Goal: Task Accomplishment & Management: Complete application form

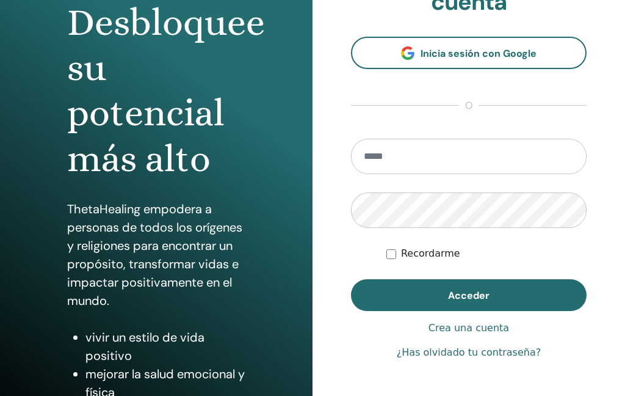
scroll to position [135, 0]
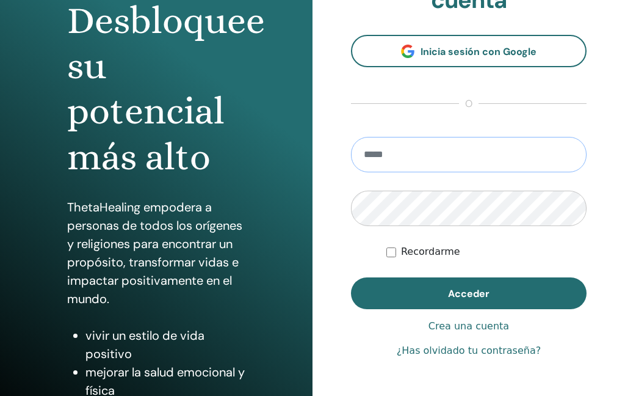
click at [488, 164] on input "email" at bounding box center [469, 154] width 236 height 35
type input "**********"
click at [501, 295] on button "Acceder" at bounding box center [469, 293] width 236 height 32
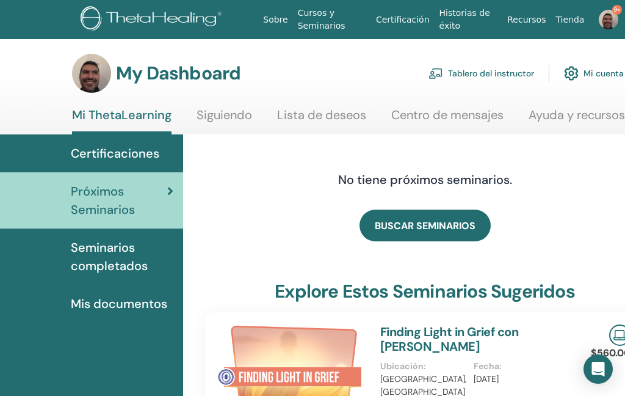
click at [498, 71] on link "Tablero del instructor" at bounding box center [482, 73] width 106 height 27
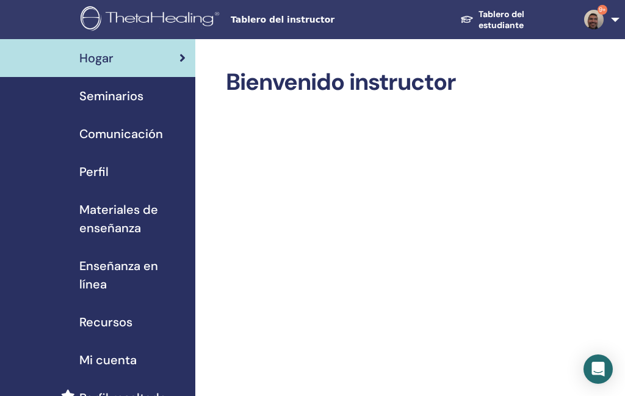
click at [101, 106] on link "Seminarios" at bounding box center [97, 96] width 195 height 38
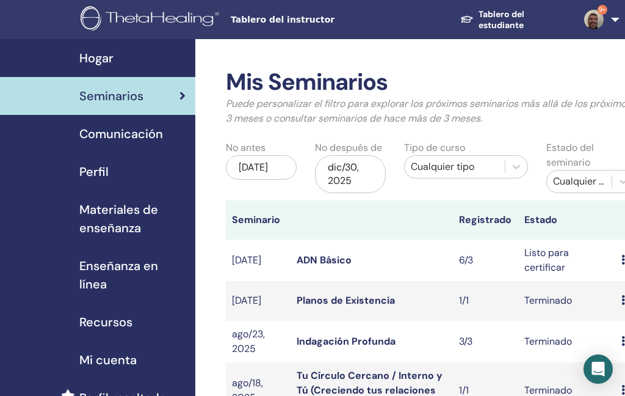
click at [327, 347] on link "Indagación Profunda" at bounding box center [346, 341] width 99 height 13
click at [342, 305] on link "Planos de Existencia" at bounding box center [346, 300] width 98 height 13
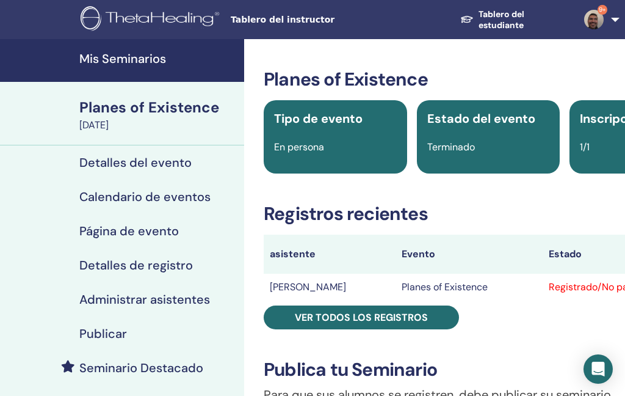
click at [131, 299] on h4 "Administrar asistentes" at bounding box center [144, 299] width 131 height 15
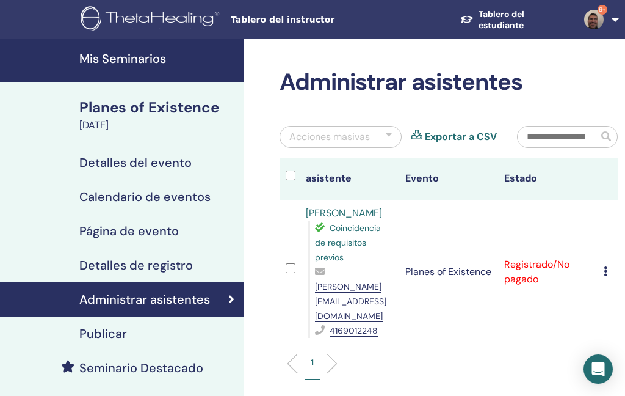
click at [606, 266] on icon at bounding box center [606, 271] width 4 height 10
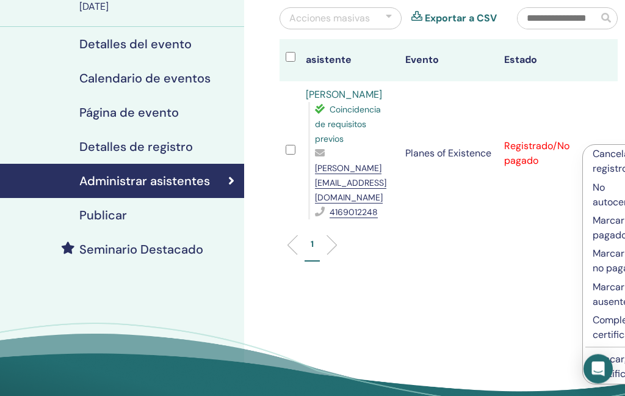
scroll to position [117, 0]
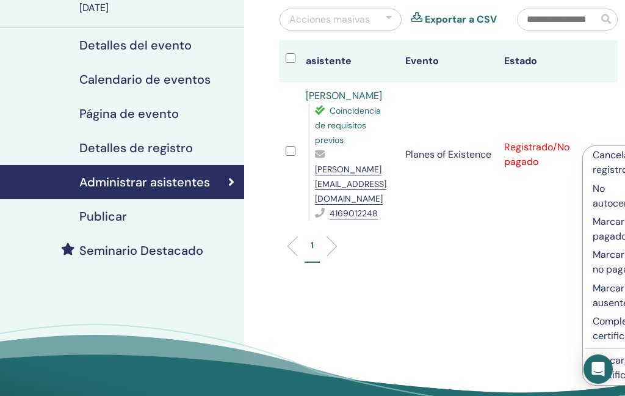
click at [600, 333] on p "Completar y certificar" at bounding box center [623, 328] width 61 height 29
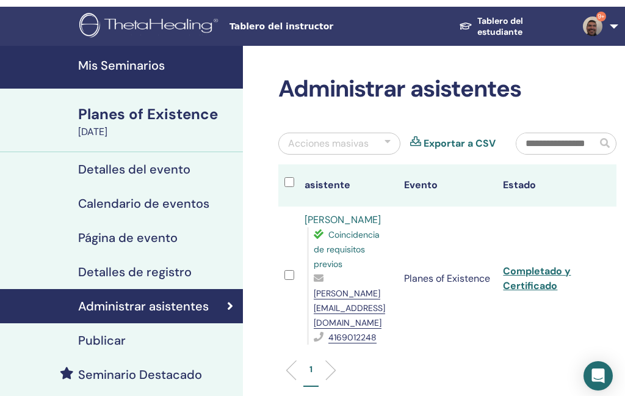
scroll to position [0, 1]
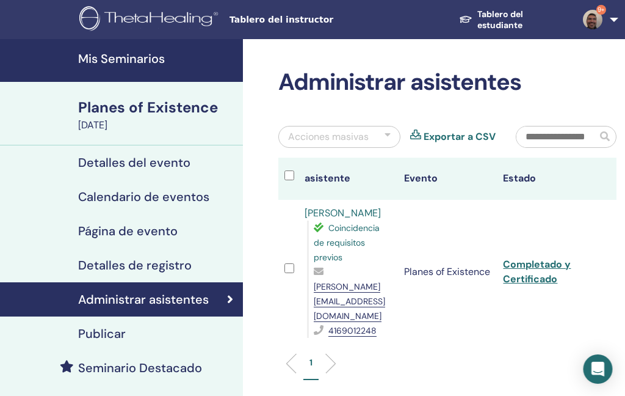
click at [506, 26] on link "Tablero del estudiante" at bounding box center [512, 20] width 124 height 34
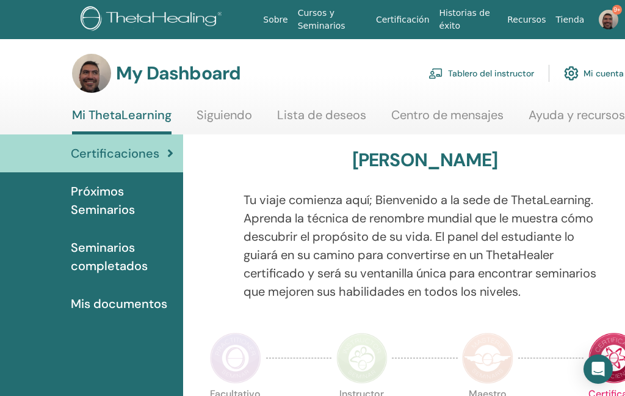
click at [493, 76] on link "Tablero del instructor" at bounding box center [482, 73] width 106 height 27
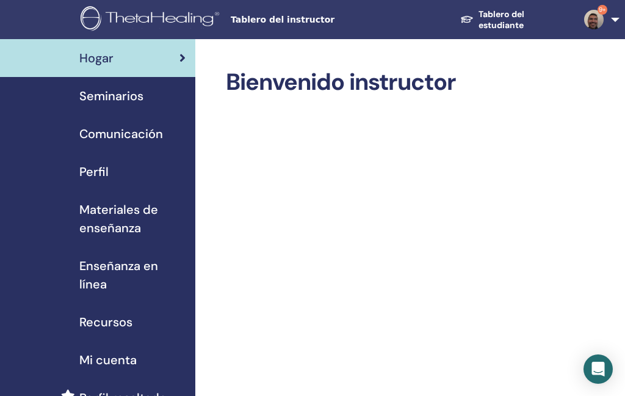
click at [111, 86] on link "Seminarios" at bounding box center [97, 96] width 195 height 38
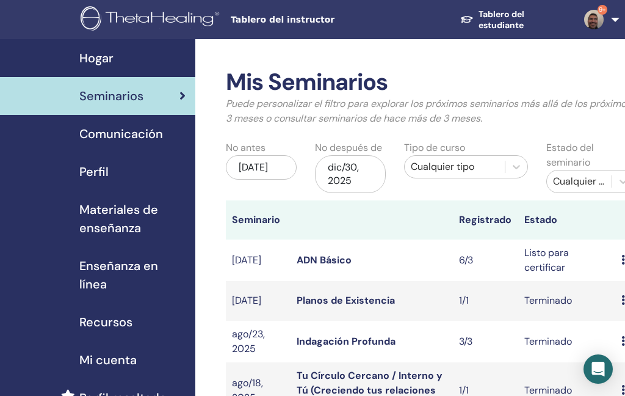
click at [331, 261] on link "ADN Básico" at bounding box center [324, 259] width 55 height 13
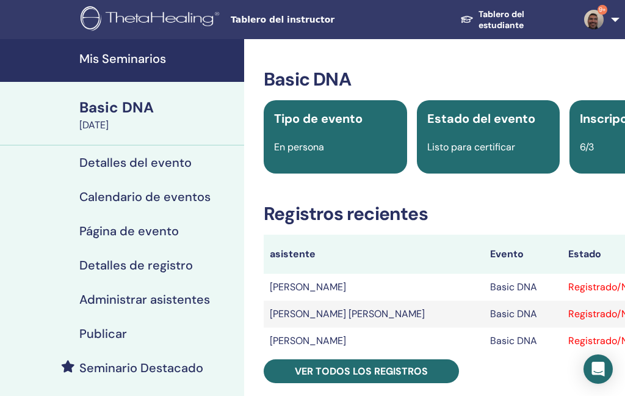
click at [150, 311] on link "Administrar asistentes" at bounding box center [122, 299] width 244 height 34
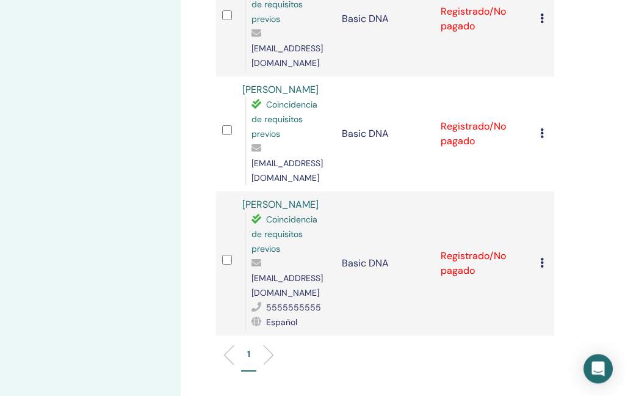
scroll to position [626, 63]
click at [542, 258] on icon at bounding box center [542, 263] width 4 height 10
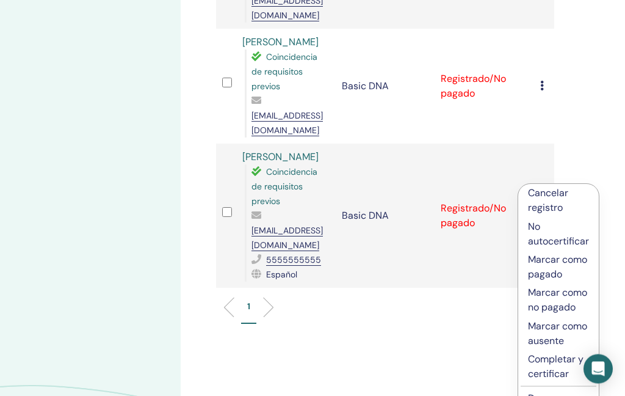
scroll to position [673, 63]
click at [548, 376] on p "Completar y certificar" at bounding box center [558, 366] width 61 height 29
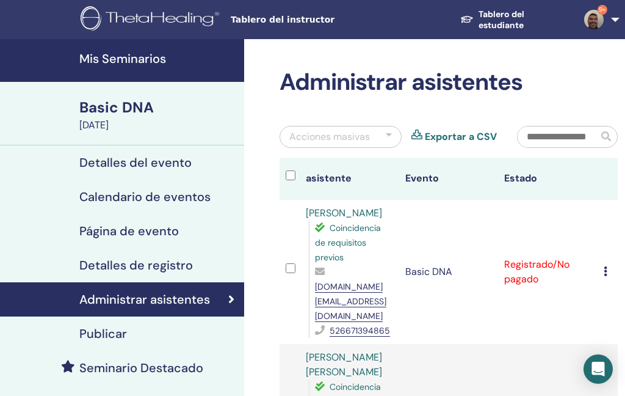
click at [605, 269] on icon at bounding box center [606, 271] width 4 height 10
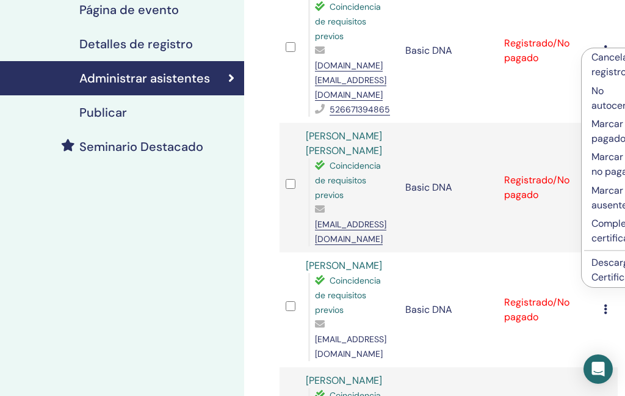
scroll to position [224, 0]
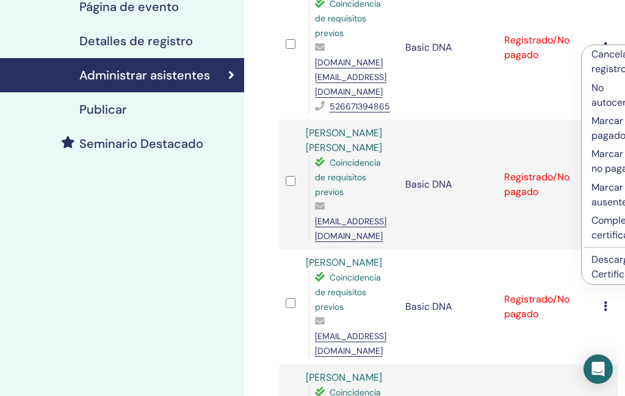
click at [604, 232] on p "Completar y certificar" at bounding box center [622, 227] width 61 height 29
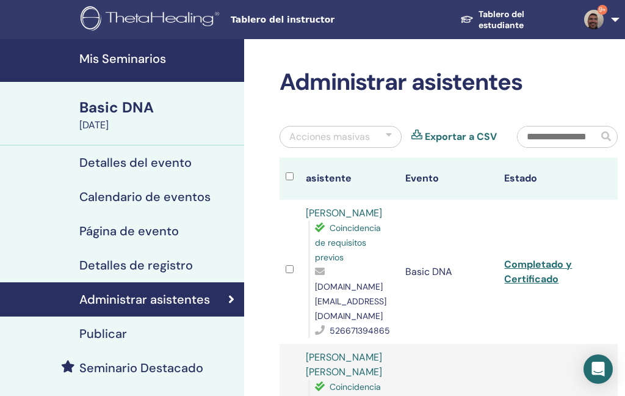
scroll to position [224, 0]
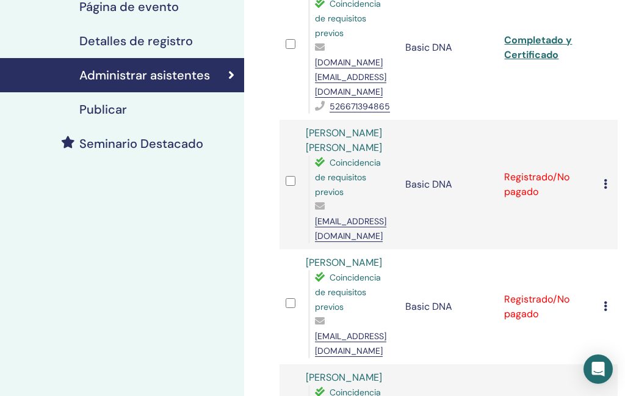
click at [601, 296] on td "Cancelar registro No autocertificar Marcar como pagado Marcar como no pagado Ma…" at bounding box center [608, 306] width 20 height 115
click at [603, 299] on td "Cancelar registro No autocertificar Marcar como pagado Marcar como no pagado Ma…" at bounding box center [608, 306] width 20 height 115
click at [607, 301] on icon at bounding box center [606, 306] width 4 height 10
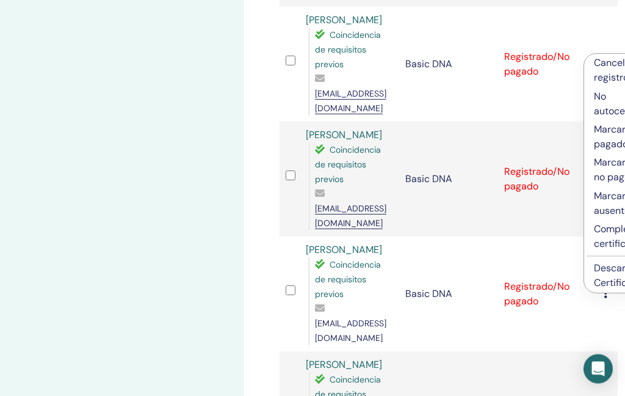
scroll to position [466, 0]
click at [609, 239] on p "Completar y certificar" at bounding box center [624, 236] width 61 height 29
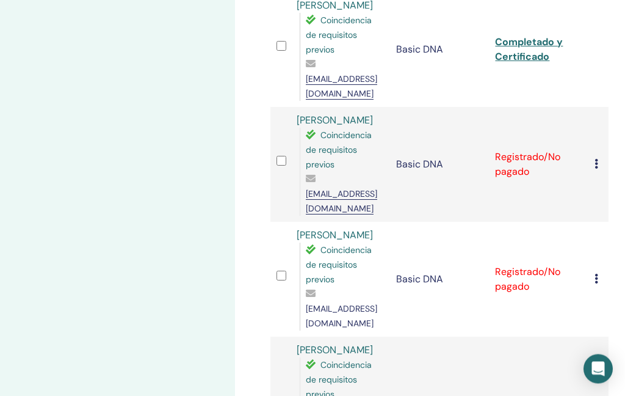
scroll to position [491, 12]
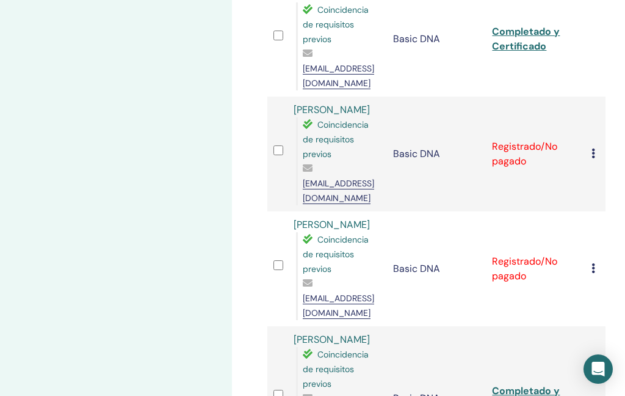
click at [592, 148] on icon at bounding box center [594, 153] width 4 height 10
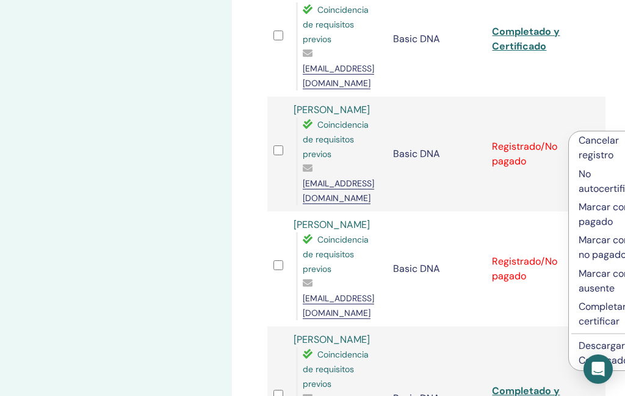
click at [600, 317] on p "Completar y certificar" at bounding box center [609, 313] width 61 height 29
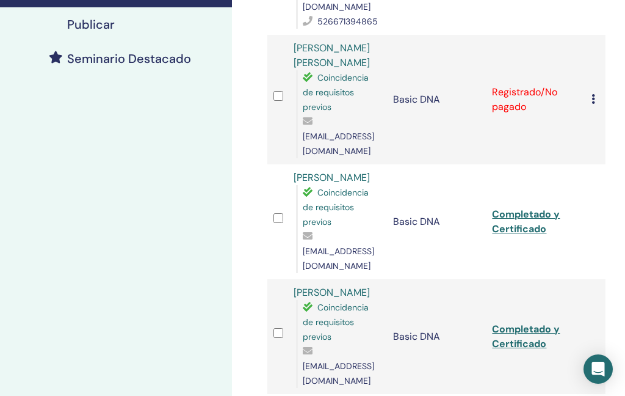
scroll to position [309, 12]
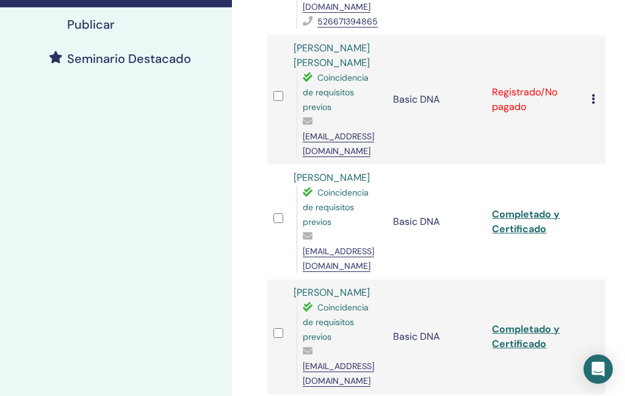
click at [592, 92] on div "Cancelar registro No autocertificar Marcar como pagado Marcar como no pagado Ma…" at bounding box center [596, 99] width 8 height 15
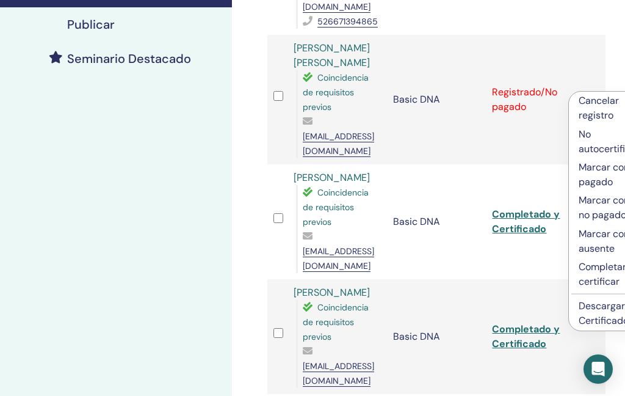
click at [596, 278] on p "Completar y certificar" at bounding box center [609, 273] width 61 height 29
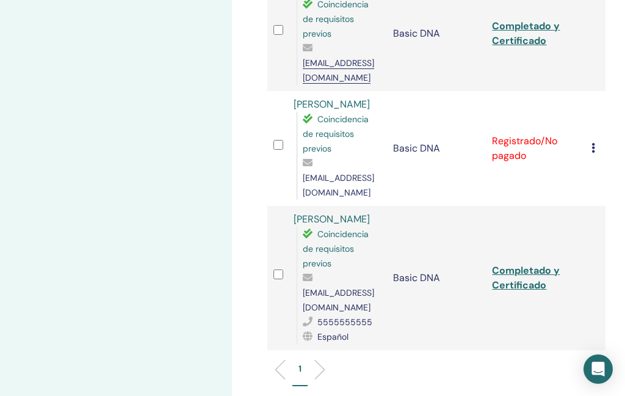
scroll to position [620, 12]
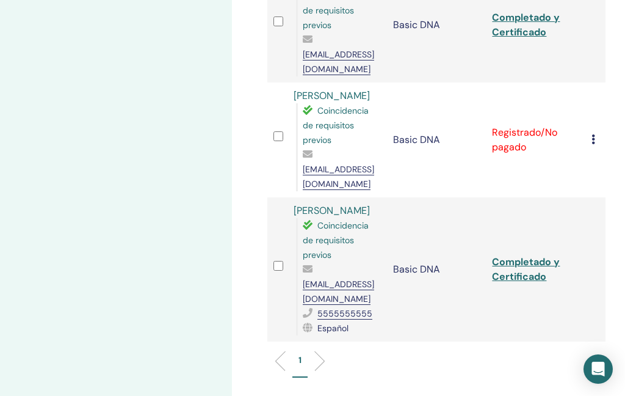
click at [587, 112] on td "Cancelar registro No autocertificar Marcar como pagado Marcar como no pagado Ma…" at bounding box center [596, 139] width 20 height 115
click at [585, 112] on td "Registrado/No pagado" at bounding box center [536, 139] width 100 height 115
click at [592, 134] on icon at bounding box center [594, 139] width 4 height 10
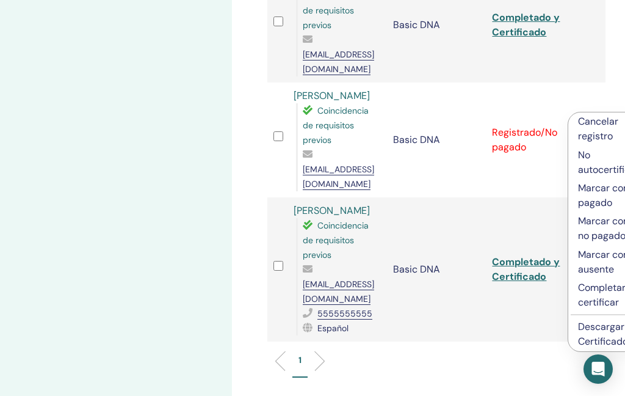
click at [602, 298] on p "Completar y certificar" at bounding box center [608, 294] width 61 height 29
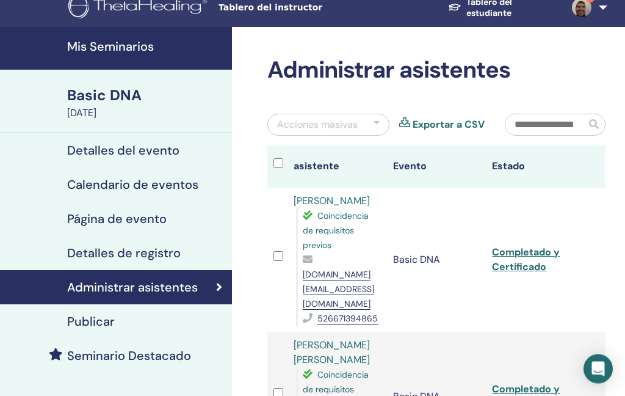
scroll to position [0, 12]
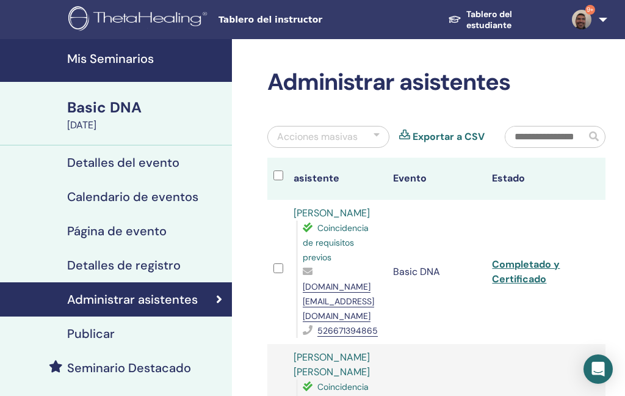
click at [496, 14] on link "Tablero del estudiante" at bounding box center [500, 20] width 124 height 34
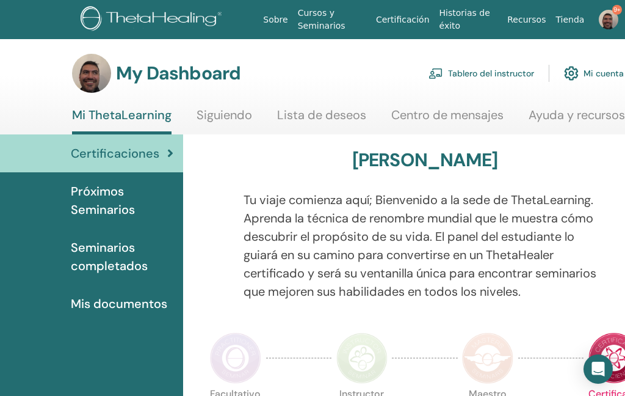
click at [476, 79] on link "Tablero del instructor" at bounding box center [482, 73] width 106 height 27
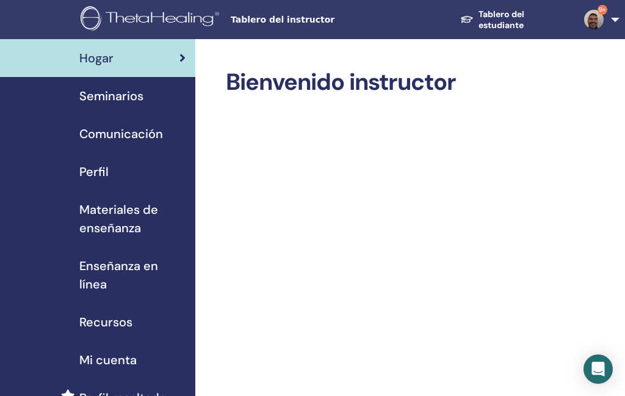
click at [114, 100] on span "Seminarios" at bounding box center [111, 96] width 64 height 18
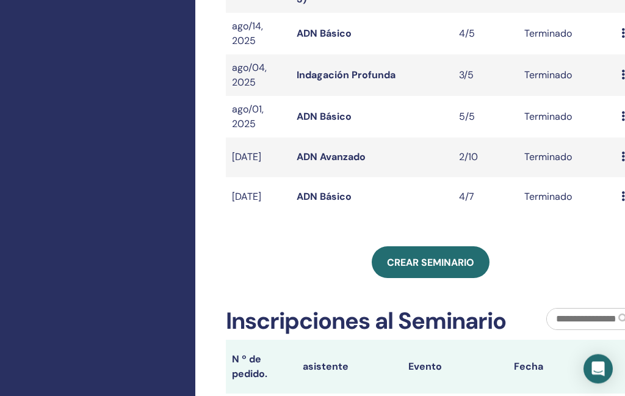
scroll to position [405, 0]
click at [430, 256] on span "Crear seminario" at bounding box center [430, 262] width 87 height 13
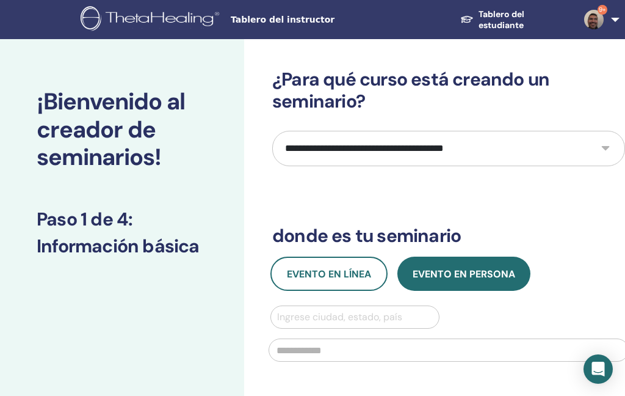
click at [338, 160] on select "**********" at bounding box center [448, 148] width 353 height 35
select select "*"
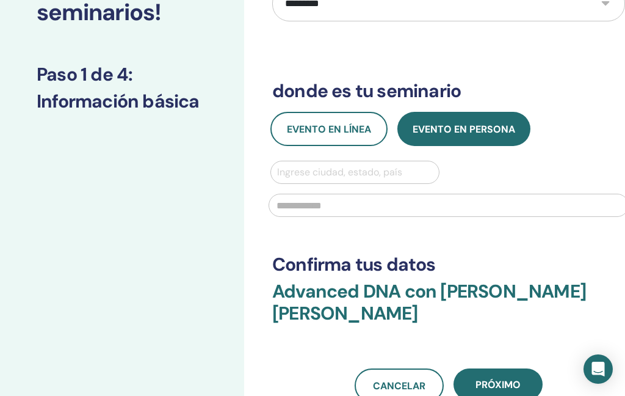
scroll to position [148, 0]
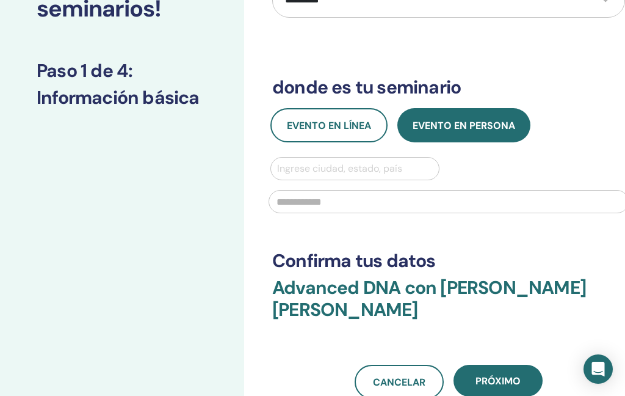
click at [324, 129] on span "Evento en línea" at bounding box center [329, 125] width 84 height 13
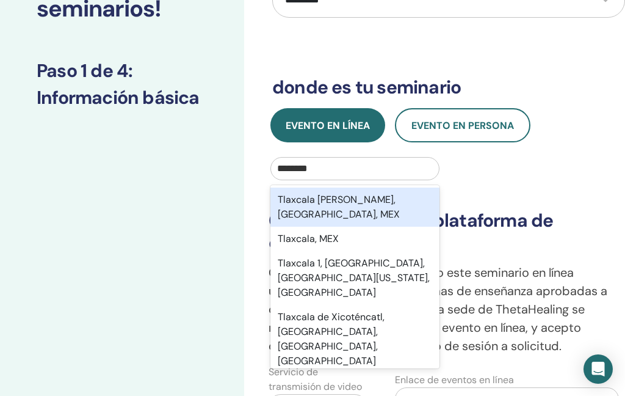
click at [343, 205] on div "Tlaxcala de Xicohténcatl, Tlaxcala, MEX" at bounding box center [354, 206] width 169 height 39
type input "********"
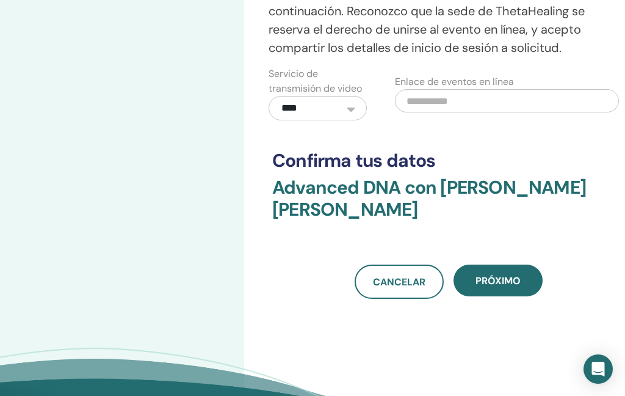
click at [509, 291] on button "próximo" at bounding box center [498, 280] width 89 height 32
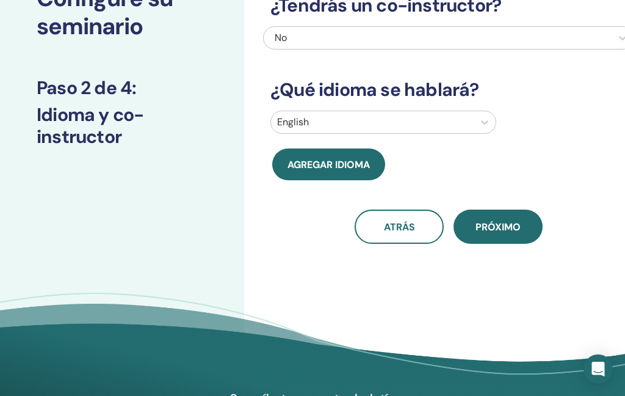
scroll to position [0, 0]
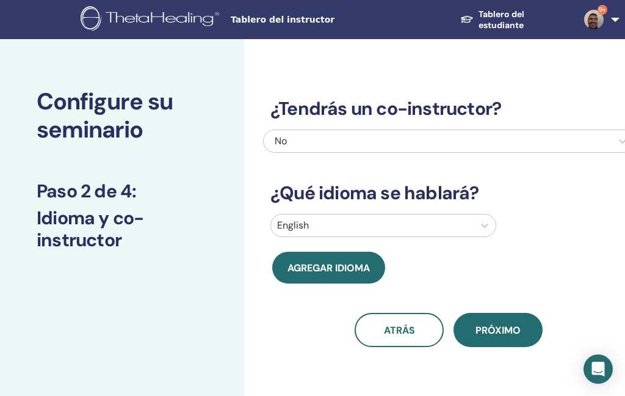
click at [199, 169] on div "Configure su seminario Paso 2 de 4 : Idioma y co-instructor" at bounding box center [122, 145] width 244 height 212
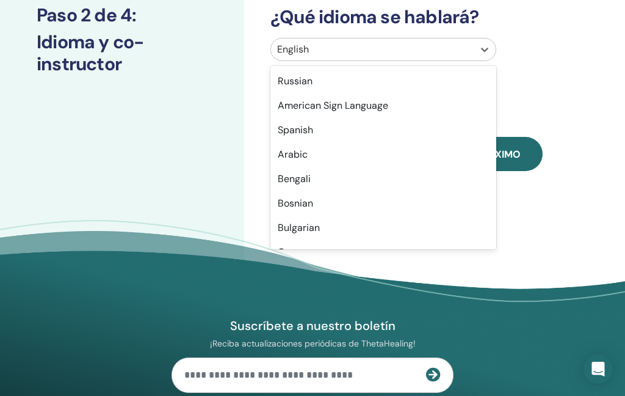
scroll to position [121, 0]
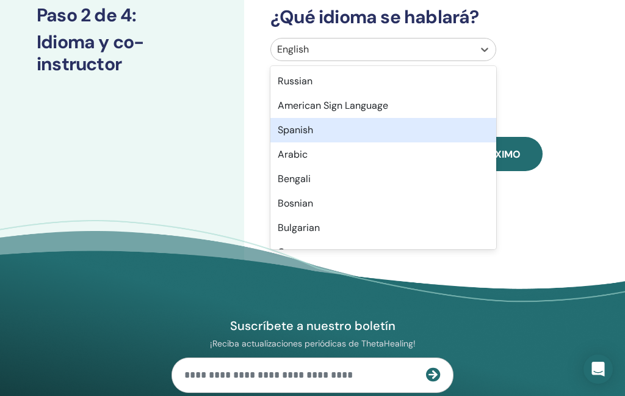
click at [310, 133] on div "Spanish" at bounding box center [383, 130] width 226 height 24
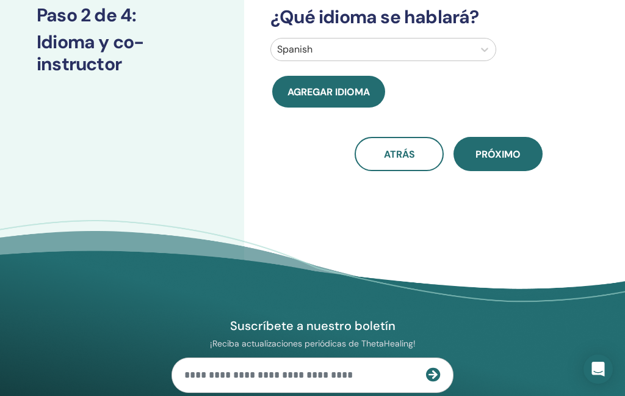
click at [501, 161] on button "próximo" at bounding box center [498, 154] width 89 height 34
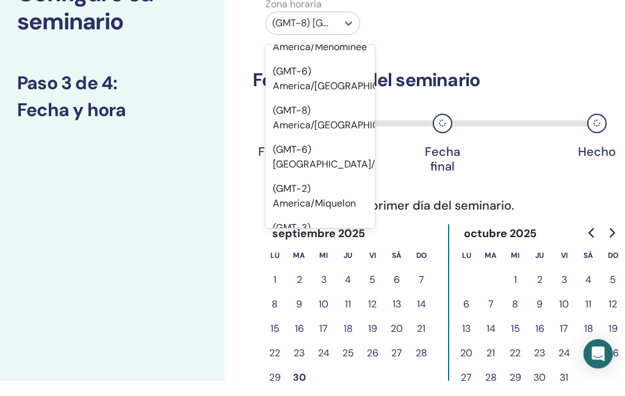
scroll to position [7719, 0]
click at [305, 153] on div "(GMT-6) America/Mexico City" at bounding box center [320, 172] width 109 height 39
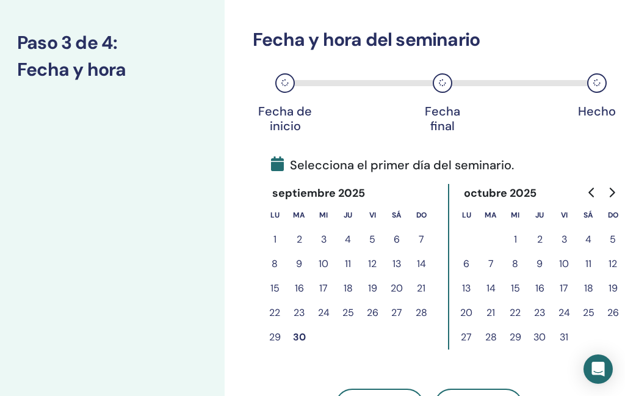
scroll to position [150, 20]
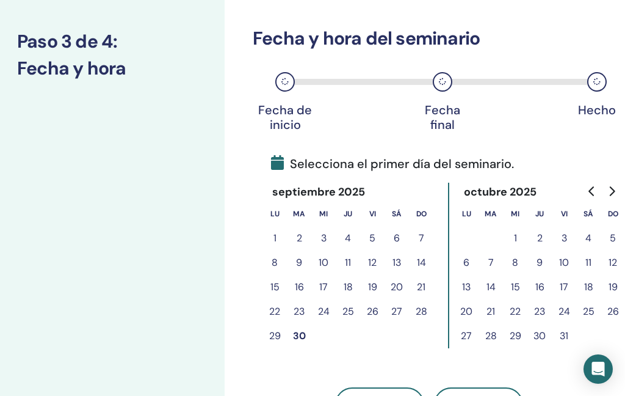
click at [537, 242] on button "2" at bounding box center [540, 238] width 24 height 24
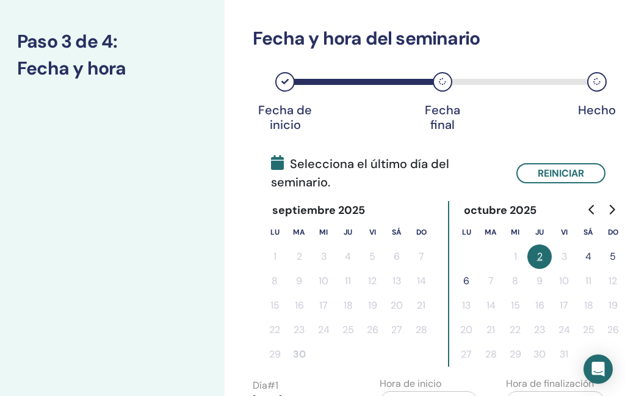
click at [607, 262] on button "5" at bounding box center [613, 256] width 24 height 24
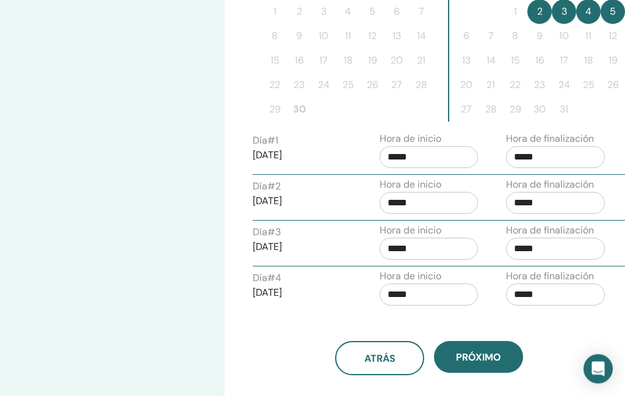
scroll to position [395, 20]
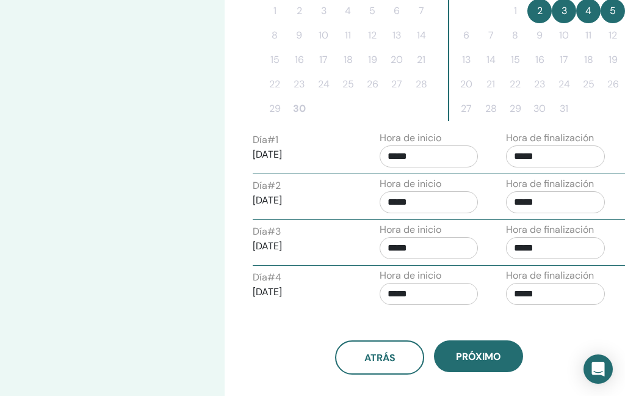
click at [538, 163] on input "*****" at bounding box center [555, 156] width 99 height 22
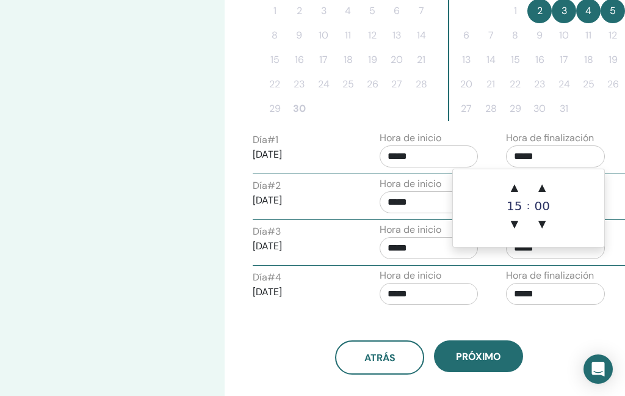
click at [510, 183] on span "▲" at bounding box center [514, 187] width 24 height 24
click at [512, 183] on span "▲" at bounding box center [514, 187] width 24 height 24
click at [513, 181] on span "▲" at bounding box center [514, 187] width 24 height 24
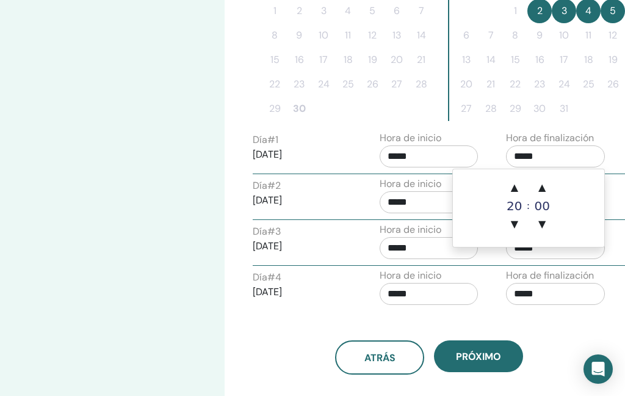
click at [510, 182] on span "▲" at bounding box center [514, 187] width 24 height 24
type input "*****"
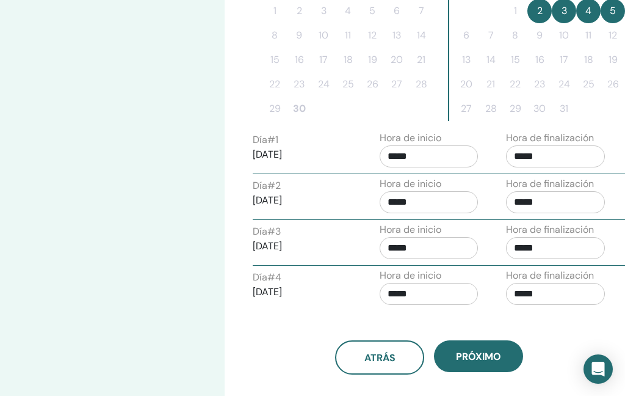
click at [181, 175] on div "Configure su seminario Paso 3 de 4 : Fecha y hora" at bounding box center [102, 94] width 244 height 901
click at [406, 149] on input "*****" at bounding box center [429, 156] width 99 height 22
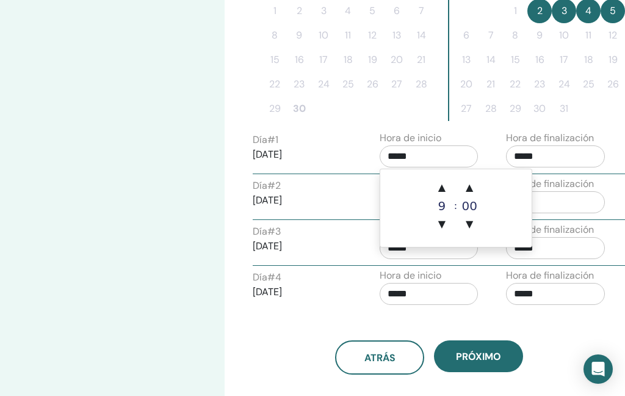
click at [440, 194] on span "▲" at bounding box center [442, 187] width 24 height 24
click at [440, 190] on span "▲" at bounding box center [442, 187] width 24 height 24
click at [436, 190] on span "▲" at bounding box center [442, 187] width 24 height 24
click at [438, 196] on span "▲" at bounding box center [442, 187] width 24 height 24
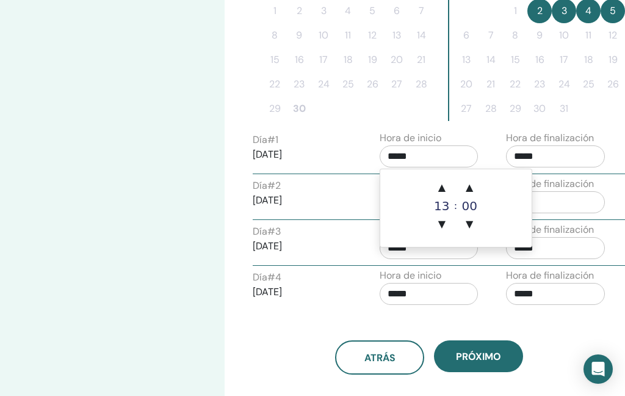
click at [438, 195] on span "▲" at bounding box center [442, 187] width 24 height 24
click at [439, 187] on span "▲" at bounding box center [442, 187] width 24 height 24
click at [466, 189] on span "▲" at bounding box center [469, 187] width 24 height 24
click at [465, 189] on span "▲" at bounding box center [469, 187] width 24 height 24
click at [465, 190] on span "▲" at bounding box center [469, 187] width 24 height 24
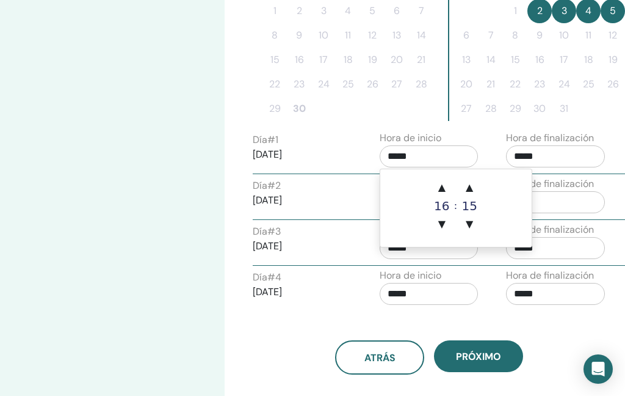
click at [468, 192] on span "▲" at bounding box center [469, 187] width 24 height 24
click at [467, 193] on span "▲" at bounding box center [469, 187] width 24 height 24
click at [470, 188] on span "▲" at bounding box center [469, 187] width 24 height 24
type input "*****"
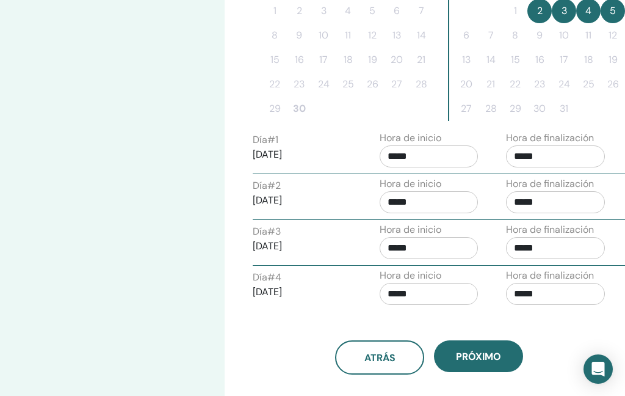
click at [152, 173] on div "Configure su seminario Paso 3 de 4 : Fecha y hora" at bounding box center [102, 94] width 244 height 901
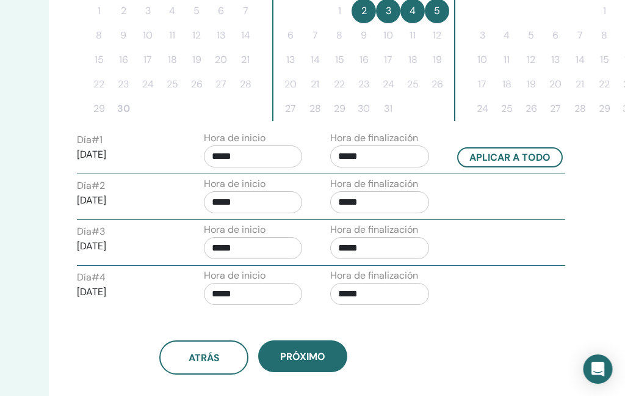
click at [498, 162] on button "Aplicar a todo" at bounding box center [511, 157] width 106 height 20
type input "*****"
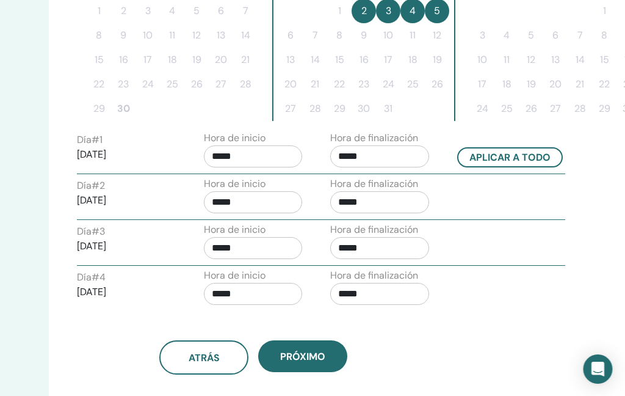
type input "*****"
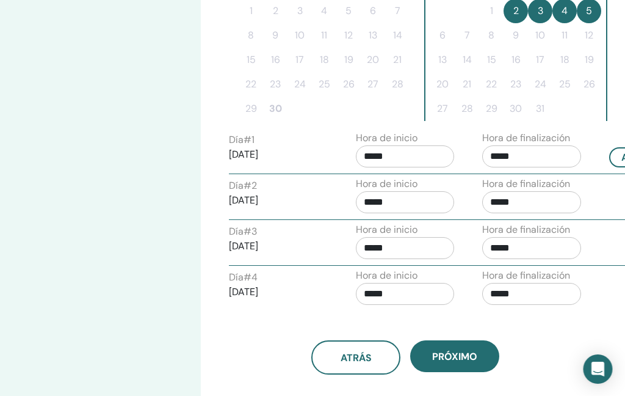
scroll to position [395, 43]
click at [397, 258] on input "*****" at bounding box center [405, 248] width 99 height 22
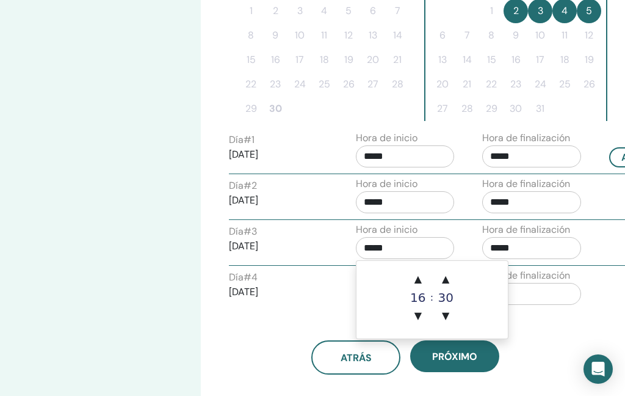
click at [424, 317] on span "▼" at bounding box center [418, 315] width 24 height 24
click at [422, 322] on span "▼" at bounding box center [418, 315] width 24 height 24
click at [417, 323] on span "▼" at bounding box center [418, 315] width 24 height 24
click at [417, 322] on span "▼" at bounding box center [418, 315] width 24 height 24
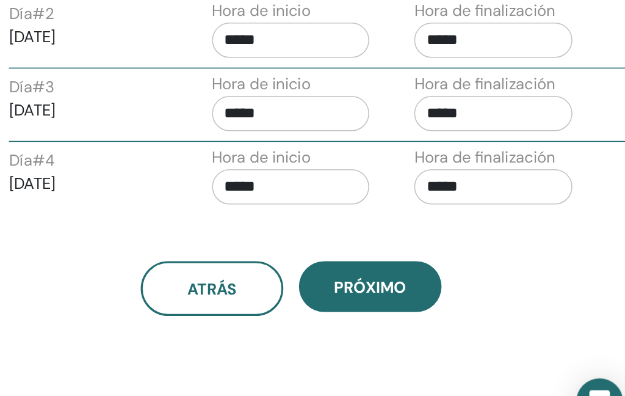
click at [258, 199] on div "Zona horaria Zona horaria (GMT-6) America/Mexico City Fecha y hora del seminari…" at bounding box center [445, 35] width 488 height 901
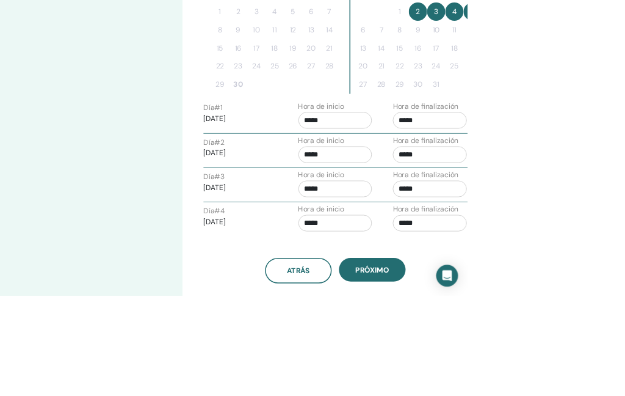
scroll to position [388, 0]
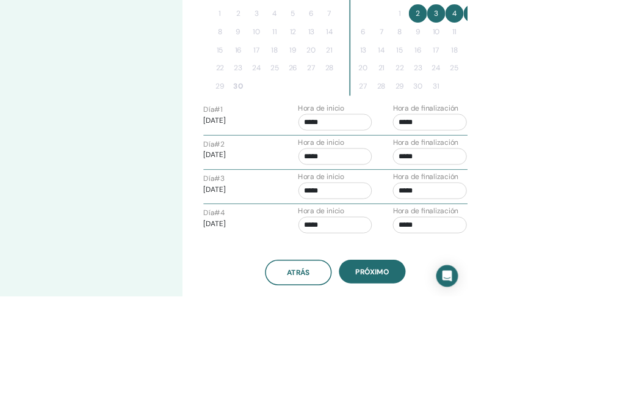
click at [414, 256] on input "*****" at bounding box center [448, 255] width 99 height 22
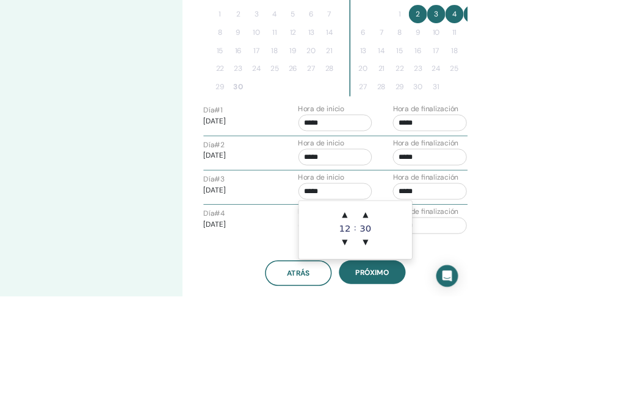
click at [463, 325] on span "▼" at bounding box center [461, 323] width 24 height 24
click at [463, 324] on span "▼" at bounding box center [461, 323] width 24 height 24
click at [463, 320] on span "▼" at bounding box center [461, 323] width 24 height 24
click at [490, 325] on span "▼" at bounding box center [489, 323] width 24 height 24
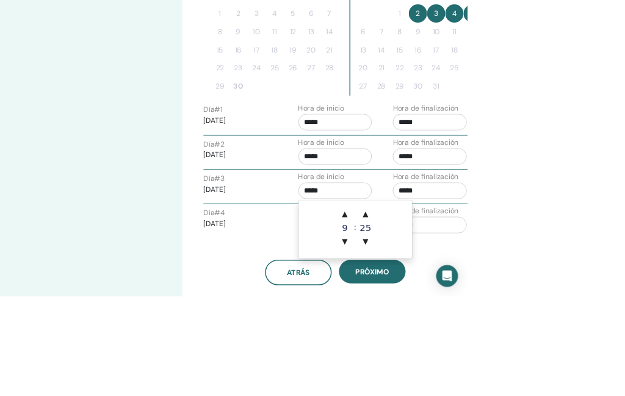
click at [494, 332] on span "▼" at bounding box center [489, 323] width 24 height 24
click at [493, 332] on span "▼" at bounding box center [489, 323] width 24 height 24
click at [487, 329] on span "▼" at bounding box center [489, 323] width 24 height 24
click at [490, 331] on span "▼" at bounding box center [489, 323] width 24 height 24
click at [491, 328] on span "▼" at bounding box center [489, 323] width 24 height 24
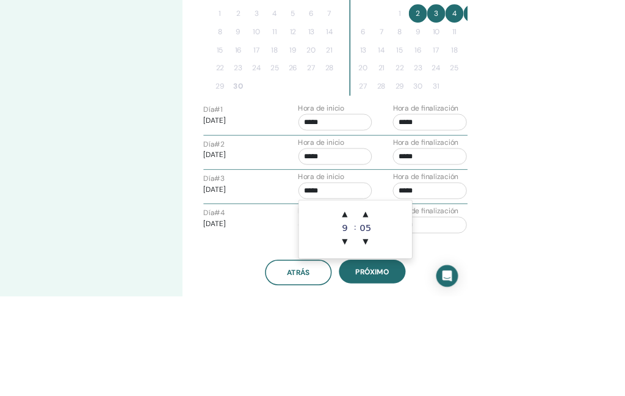
type input "*****"
click at [549, 264] on input "*****" at bounding box center [575, 255] width 99 height 22
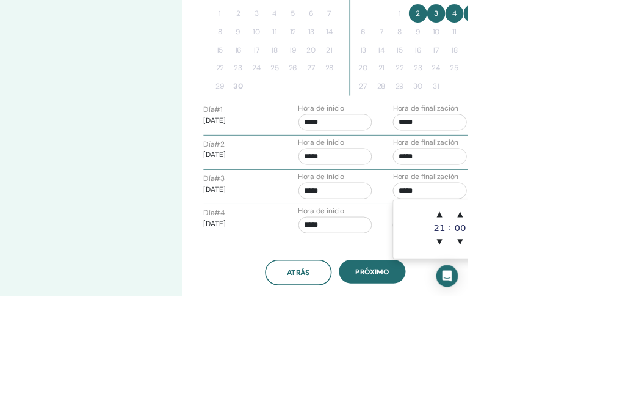
scroll to position [387, 0]
click at [587, 323] on span "▼" at bounding box center [588, 323] width 24 height 24
click at [594, 334] on span "▼" at bounding box center [588, 323] width 24 height 24
click at [590, 331] on span "▼" at bounding box center [588, 323] width 24 height 24
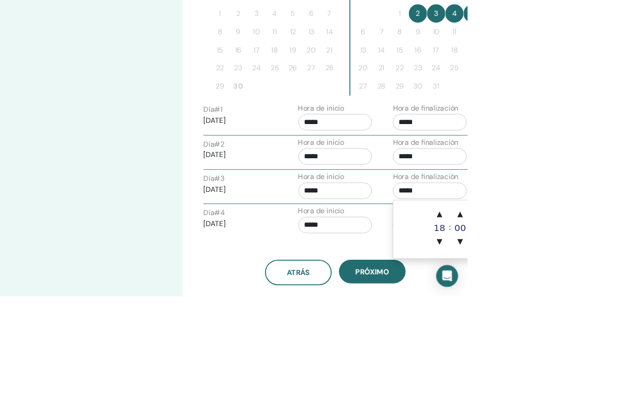
click at [586, 322] on span "▼" at bounding box center [588, 323] width 24 height 24
click at [586, 325] on span "▼" at bounding box center [588, 323] width 24 height 24
click at [591, 326] on span "▼" at bounding box center [588, 323] width 24 height 24
click at [596, 328] on span "▼" at bounding box center [588, 323] width 24 height 24
type input "*****"
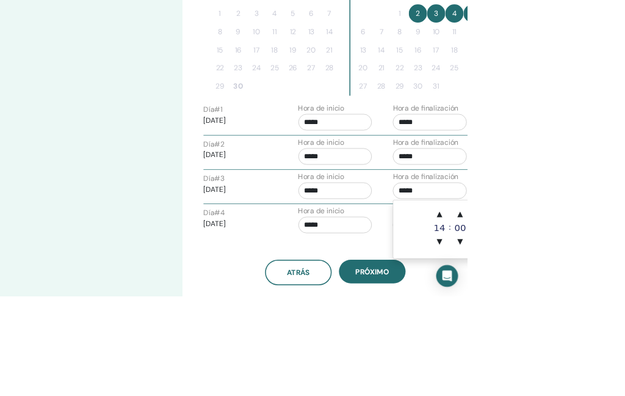
click at [596, 390] on div "Zona horaria Zona horaria (GMT-6) America/Mexico City Fecha y hora del seminari…" at bounding box center [488, 101] width 488 height 901
click at [462, 305] on input "*****" at bounding box center [448, 301] width 99 height 22
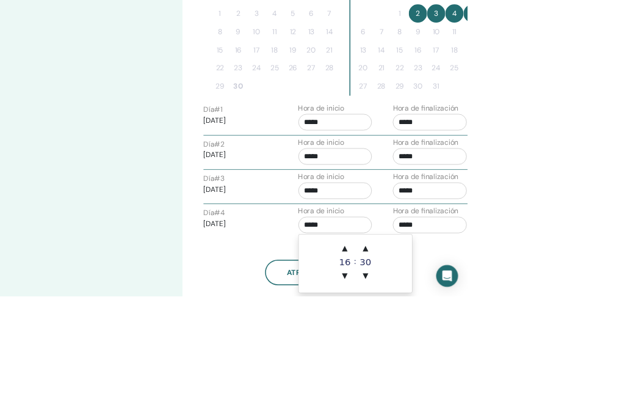
scroll to position [387, 0]
click at [460, 368] on span "▼" at bounding box center [461, 369] width 24 height 24
click at [463, 368] on span "▼" at bounding box center [461, 369] width 24 height 24
click at [465, 372] on span "▼" at bounding box center [461, 369] width 24 height 24
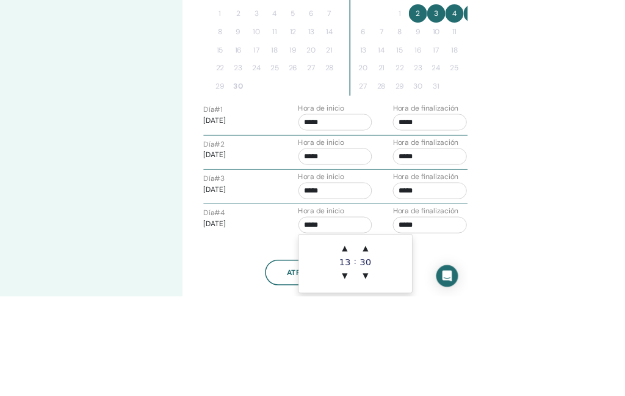
click at [463, 373] on span "▼" at bounding box center [461, 369] width 24 height 24
click at [463, 372] on span "▼" at bounding box center [461, 369] width 24 height 24
click at [466, 373] on span "▼" at bounding box center [461, 369] width 24 height 24
click at [468, 376] on span "▼" at bounding box center [461, 369] width 24 height 24
click at [488, 374] on span "▼" at bounding box center [489, 369] width 24 height 24
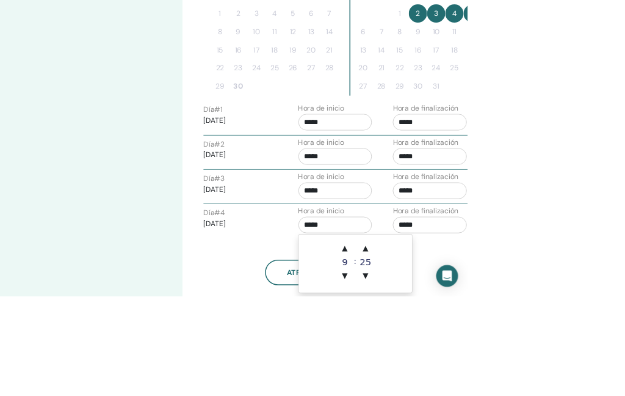
click at [484, 372] on span "▼" at bounding box center [489, 369] width 24 height 24
click at [485, 375] on span "▼" at bounding box center [489, 369] width 24 height 24
click at [491, 381] on td "▲ 9 ▼ : ▲ 10 ▼" at bounding box center [475, 353] width 151 height 78
click at [488, 377] on span "▼" at bounding box center [489, 369] width 24 height 24
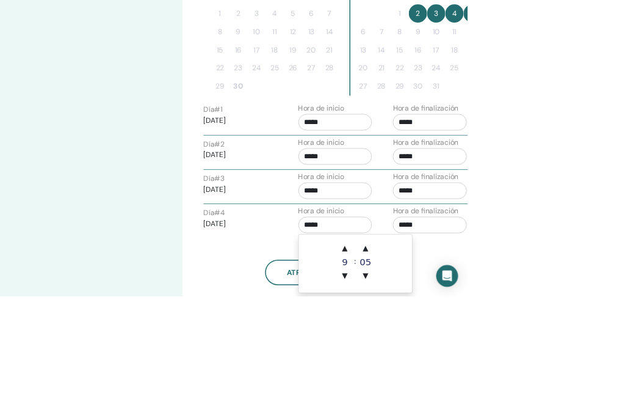
click at [488, 378] on span "▼" at bounding box center [489, 369] width 24 height 24
type input "*****"
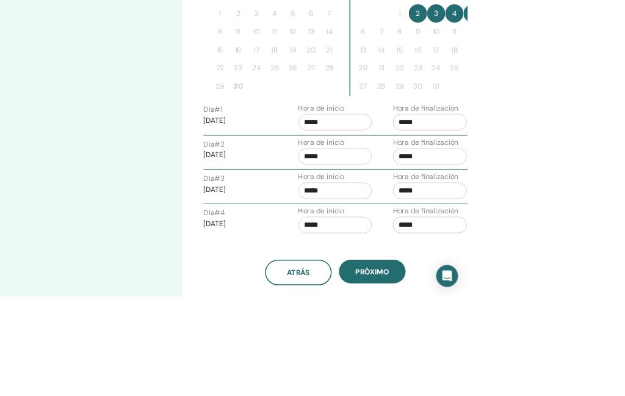
click at [625, 362] on div "Zona horaria Zona horaria (GMT-6) America/Mexico City Fecha y hora del seminari…" at bounding box center [488, 101] width 488 height 901
click at [564, 291] on input "*****" at bounding box center [575, 301] width 99 height 22
click at [586, 366] on span "▼" at bounding box center [588, 369] width 24 height 24
click at [592, 374] on span "▼" at bounding box center [588, 369] width 24 height 24
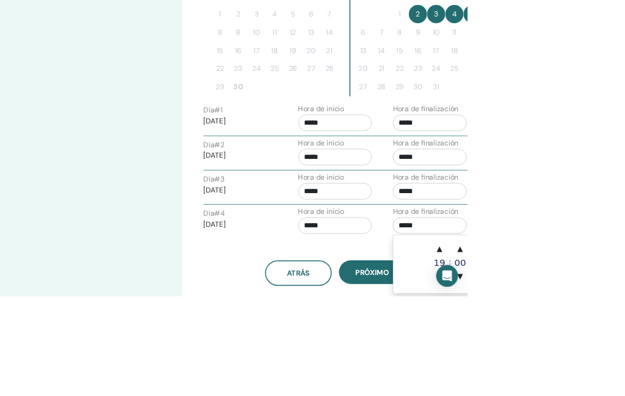
click at [587, 377] on span "▼" at bounding box center [588, 369] width 24 height 24
click at [587, 374] on span "▼" at bounding box center [588, 369] width 24 height 24
click at [585, 374] on span "▼" at bounding box center [588, 369] width 24 height 24
click at [589, 373] on span "▼" at bounding box center [588, 369] width 24 height 24
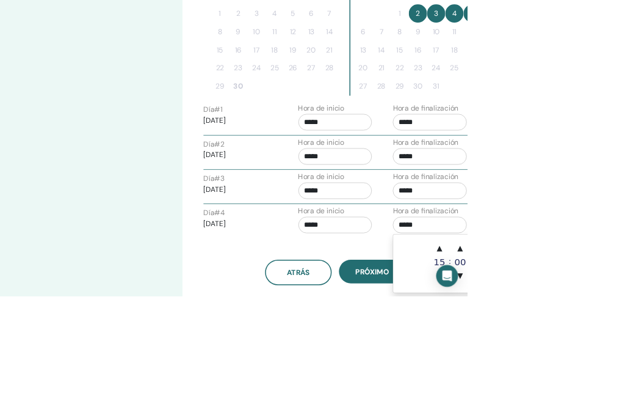
click at [590, 376] on span "▼" at bounding box center [588, 369] width 24 height 24
click at [590, 378] on span "▼" at bounding box center [588, 369] width 24 height 24
click at [587, 336] on span "▲" at bounding box center [588, 332] width 24 height 24
type input "*****"
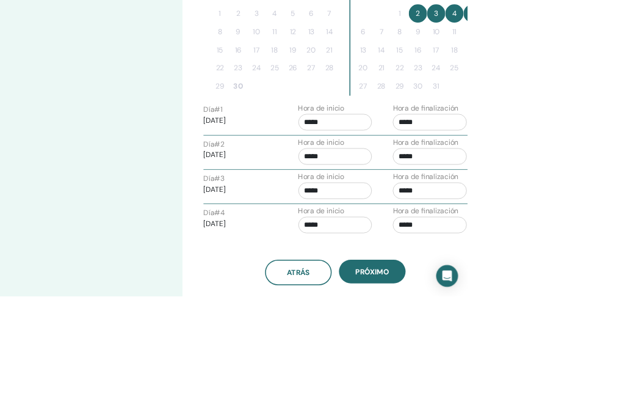
click at [504, 367] on span "próximo" at bounding box center [498, 363] width 45 height 13
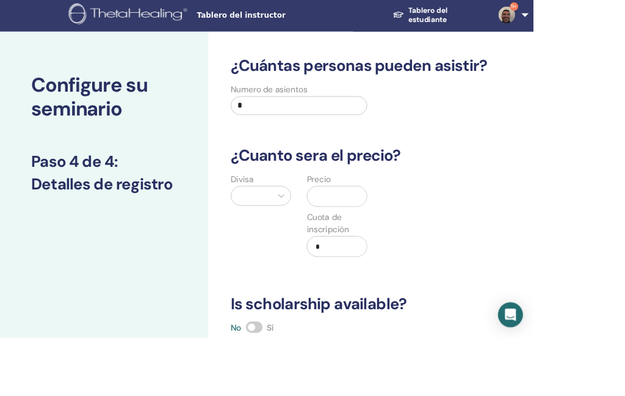
scroll to position [0, 0]
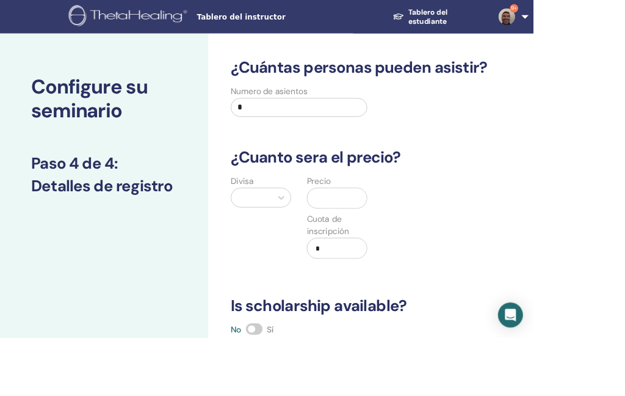
click at [310, 121] on input "*" at bounding box center [350, 126] width 160 height 22
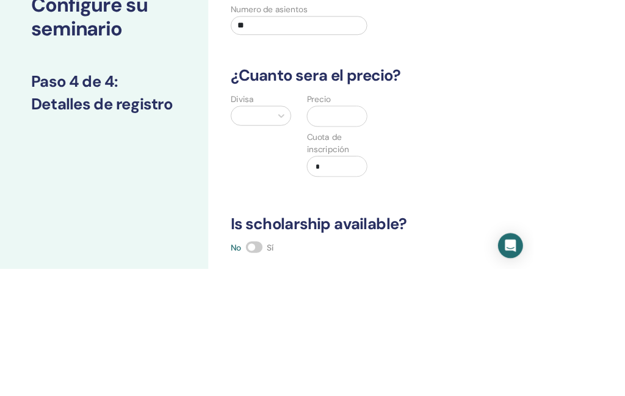
type input "**"
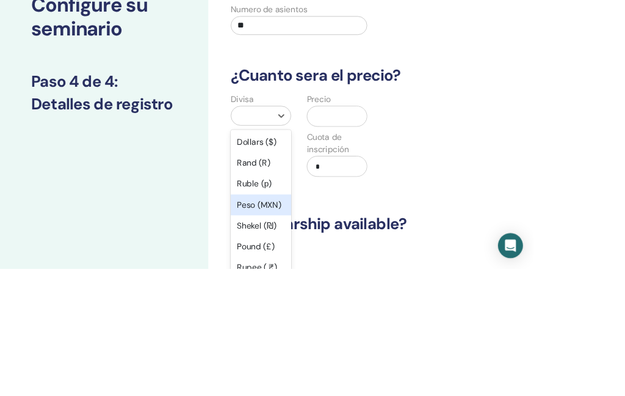
click at [299, 309] on div "Peso (MXN)" at bounding box center [305, 321] width 71 height 24
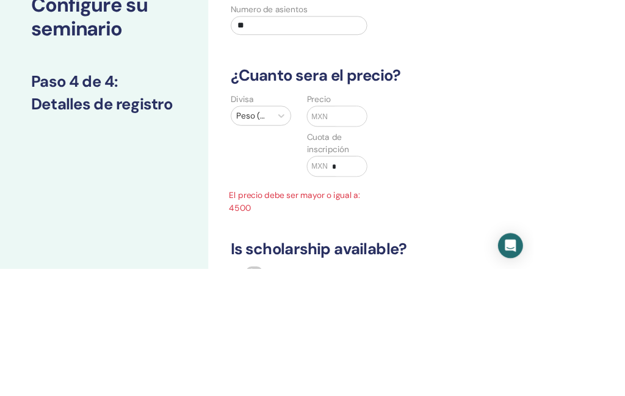
scroll to position [96, 0]
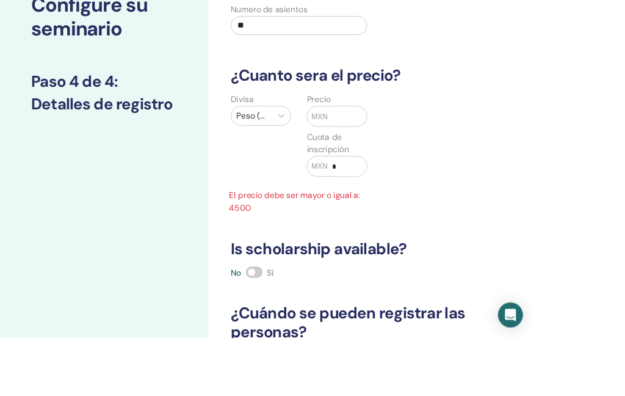
click at [401, 136] on input "text" at bounding box center [407, 136] width 46 height 23
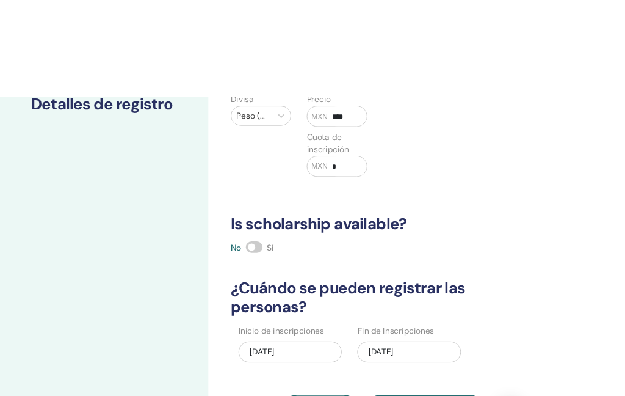
scroll to position [213, 0]
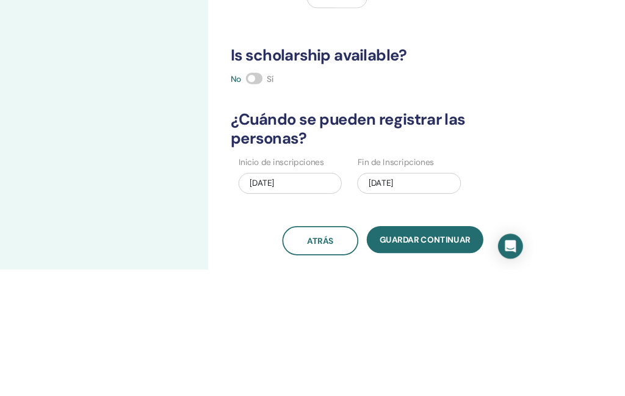
type input "****"
click at [513, 355] on span "Guardar Continuar" at bounding box center [498, 361] width 106 height 13
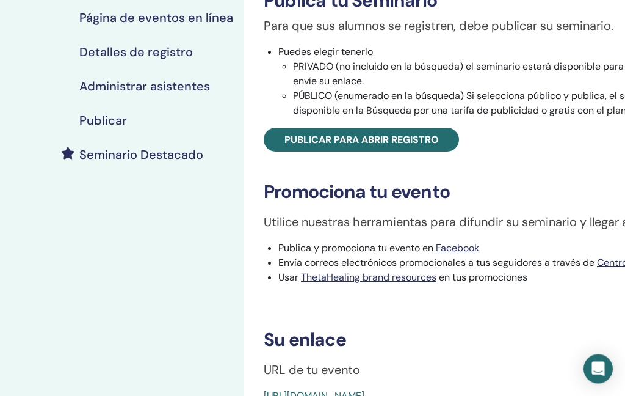
scroll to position [213, 0]
click at [424, 139] on span "Publicar para abrir registro" at bounding box center [362, 139] width 154 height 13
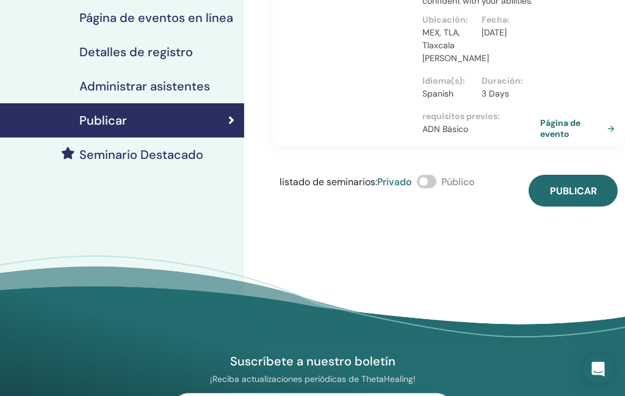
click at [557, 126] on link "Página de evento" at bounding box center [579, 128] width 79 height 22
click at [572, 194] on span "Publicar" at bounding box center [573, 190] width 47 height 13
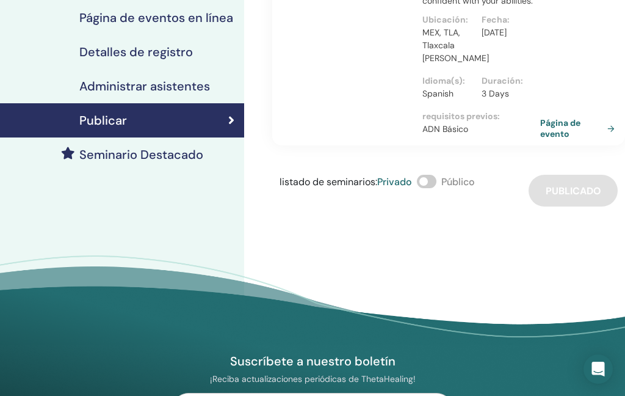
click at [557, 131] on link "Página de evento" at bounding box center [579, 128] width 79 height 22
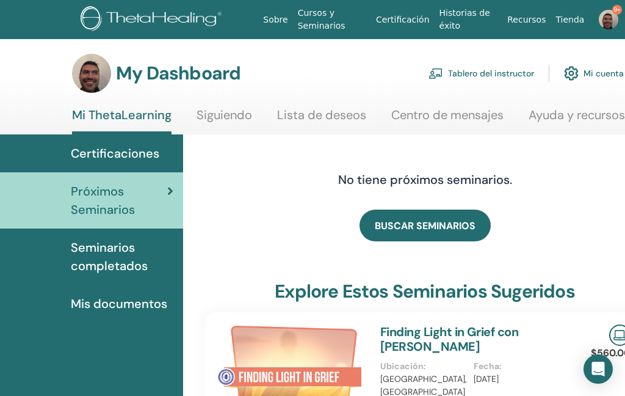
click at [608, 24] on img at bounding box center [609, 20] width 20 height 20
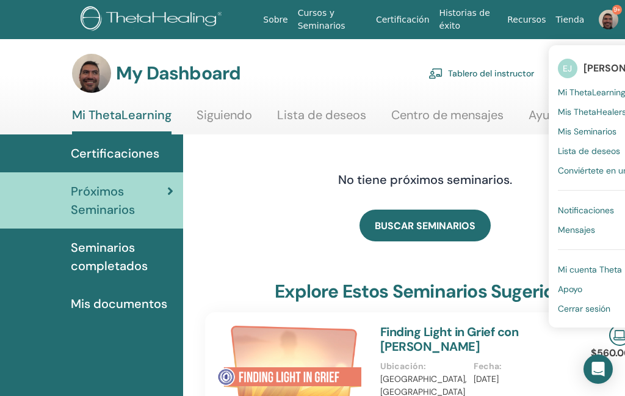
click at [576, 305] on span "Cerrar sesión" at bounding box center [584, 308] width 53 height 11
